Goal: Transaction & Acquisition: Purchase product/service

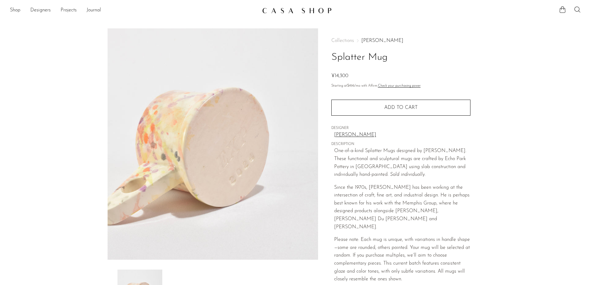
click at [341, 136] on link "[PERSON_NAME]" at bounding box center [402, 135] width 136 height 8
drag, startPoint x: 35, startPoint y: 212, endPoint x: 35, endPoint y: 196, distance: 15.4
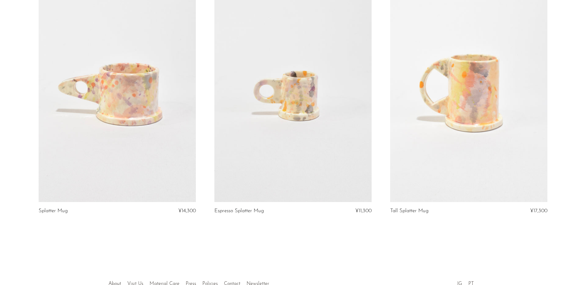
scroll to position [116, 0]
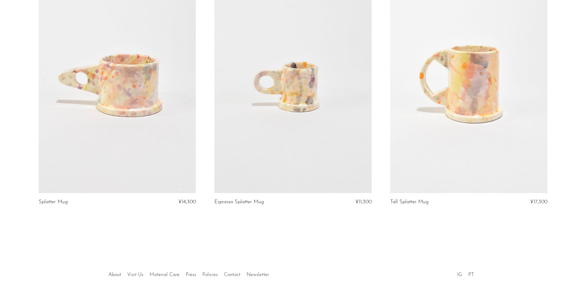
click at [142, 181] on link at bounding box center [117, 83] width 157 height 220
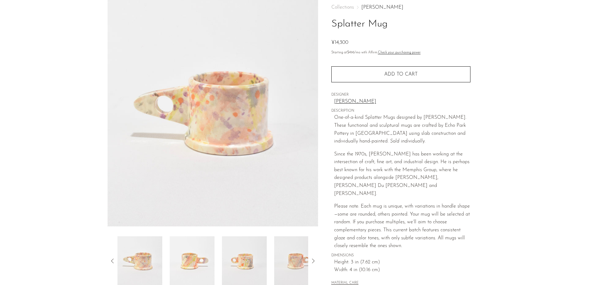
scroll to position [62, 0]
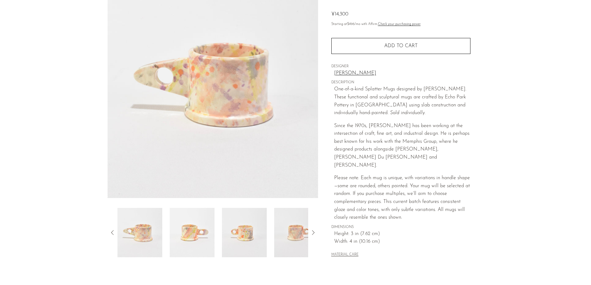
click at [310, 232] on icon at bounding box center [312, 232] width 7 height 7
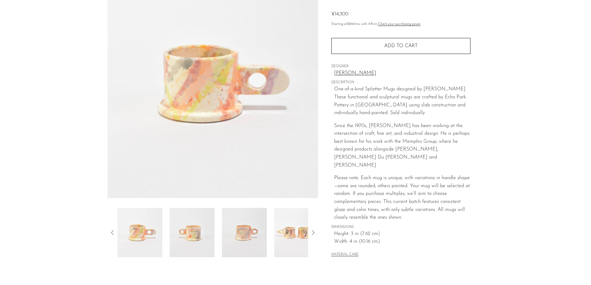
click at [310, 232] on icon at bounding box center [312, 232] width 7 height 7
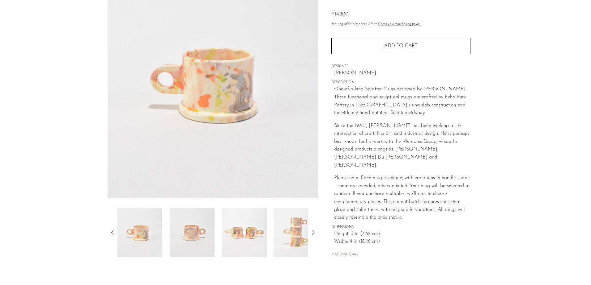
click at [310, 232] on icon at bounding box center [312, 232] width 7 height 7
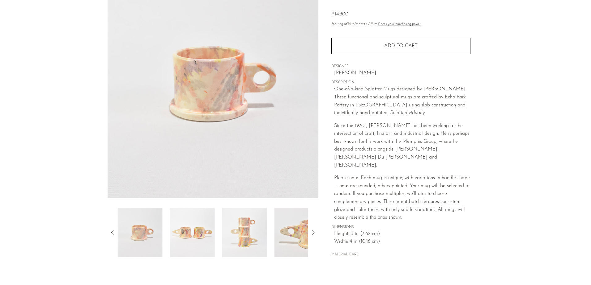
click at [310, 232] on icon at bounding box center [312, 232] width 7 height 7
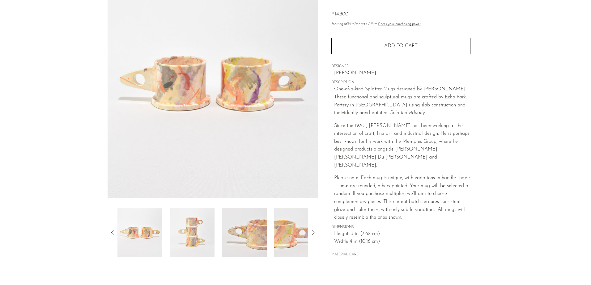
click at [310, 232] on icon at bounding box center [312, 232] width 7 height 7
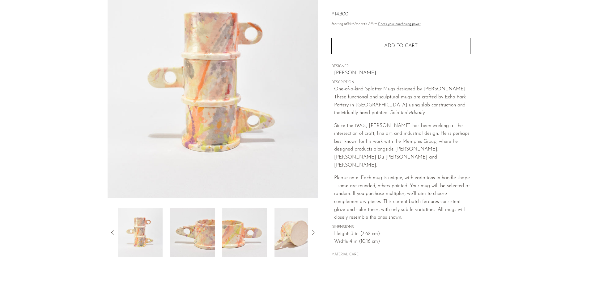
click at [310, 232] on icon at bounding box center [312, 232] width 7 height 7
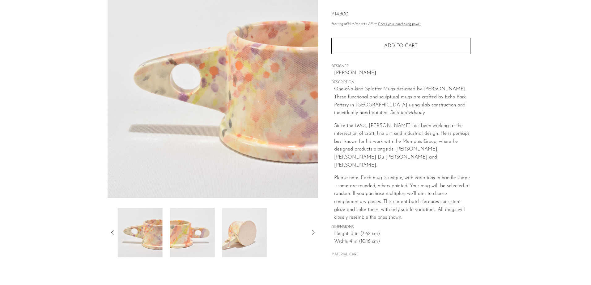
click at [310, 232] on icon at bounding box center [312, 232] width 7 height 7
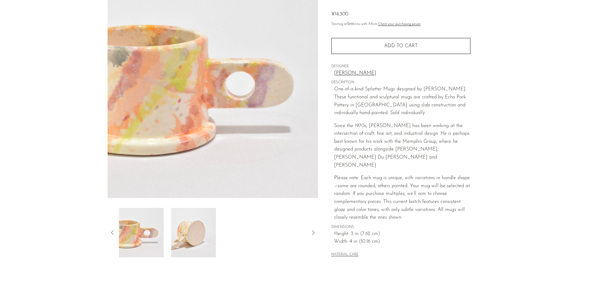
click at [310, 232] on icon at bounding box center [312, 232] width 7 height 7
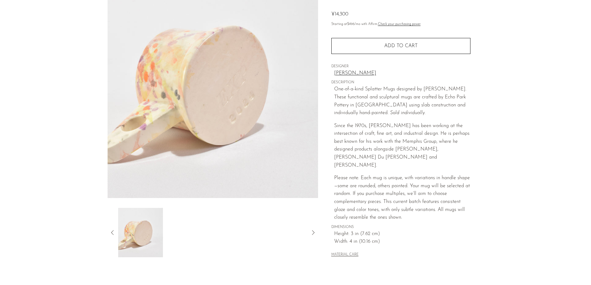
click at [310, 232] on icon at bounding box center [312, 232] width 7 height 7
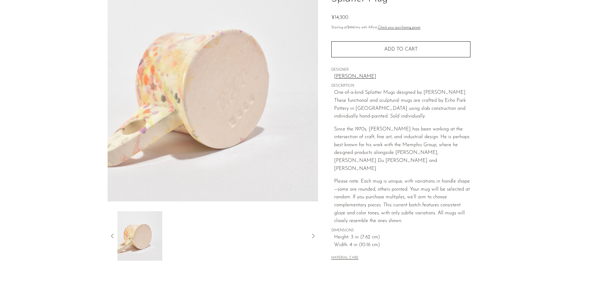
scroll to position [0, 0]
